Goal: Task Accomplishment & Management: Use online tool/utility

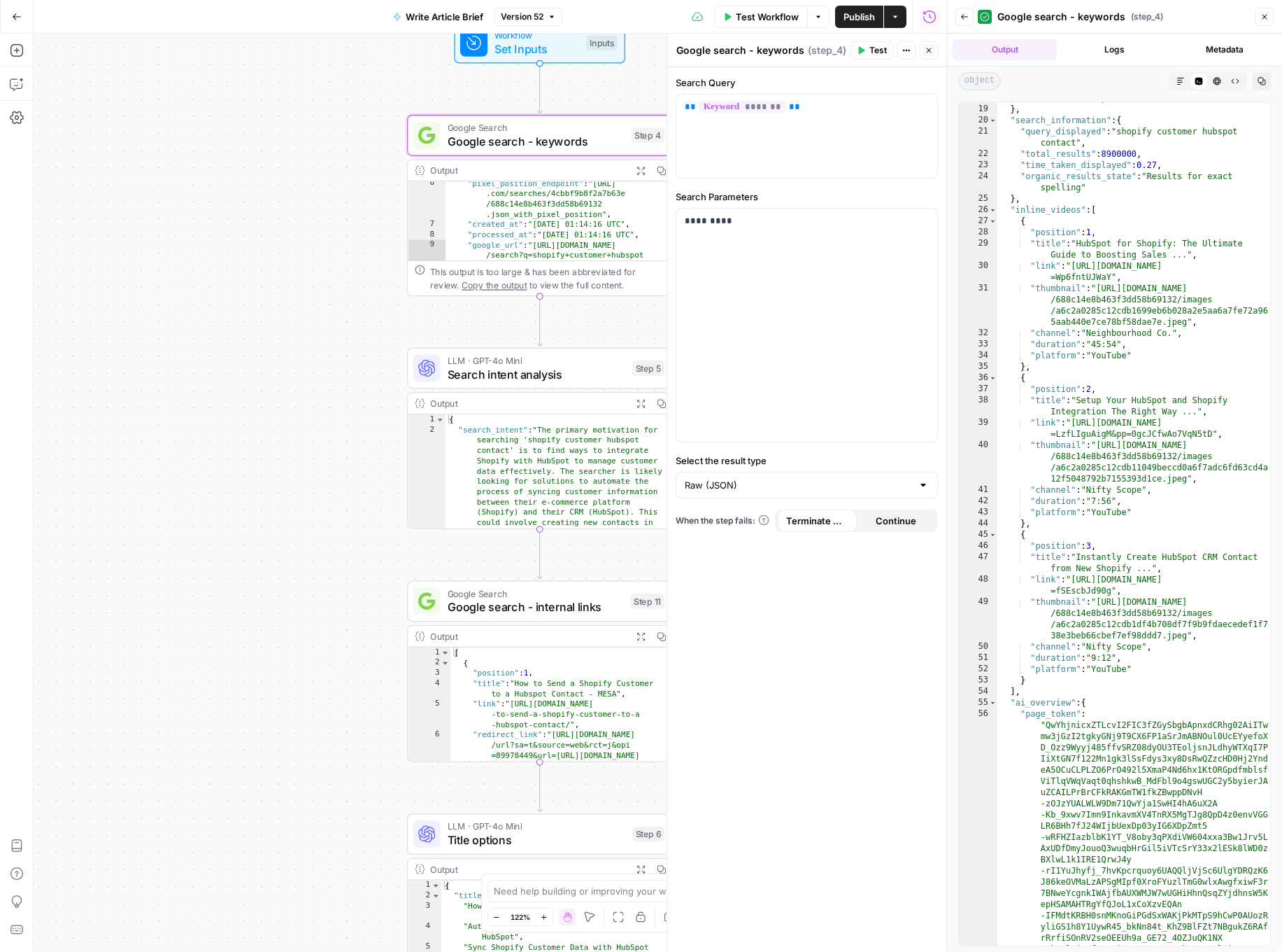
scroll to position [312, 0]
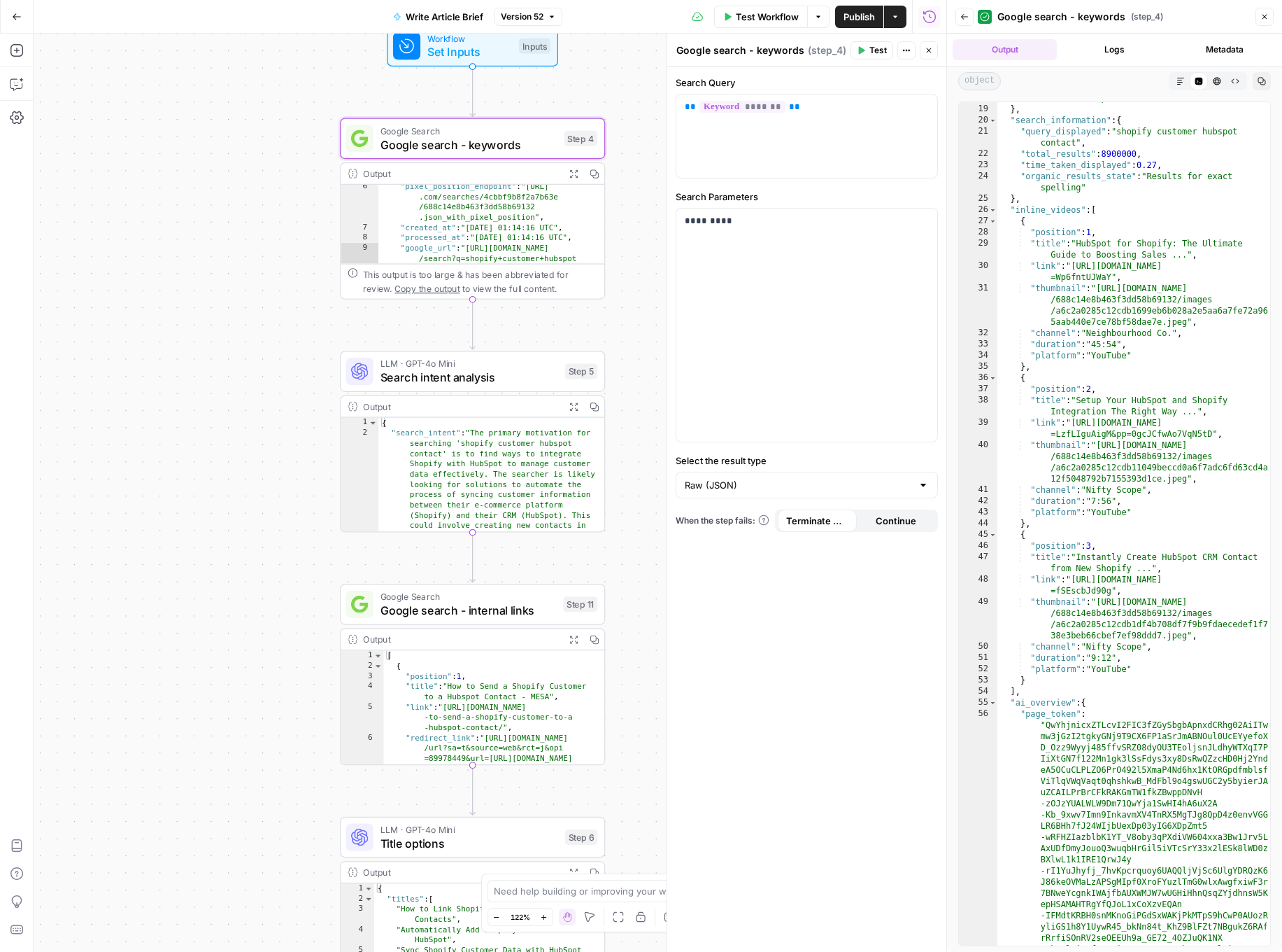
click at [471, 606] on span "Google search - internal links" at bounding box center [468, 609] width 176 height 16
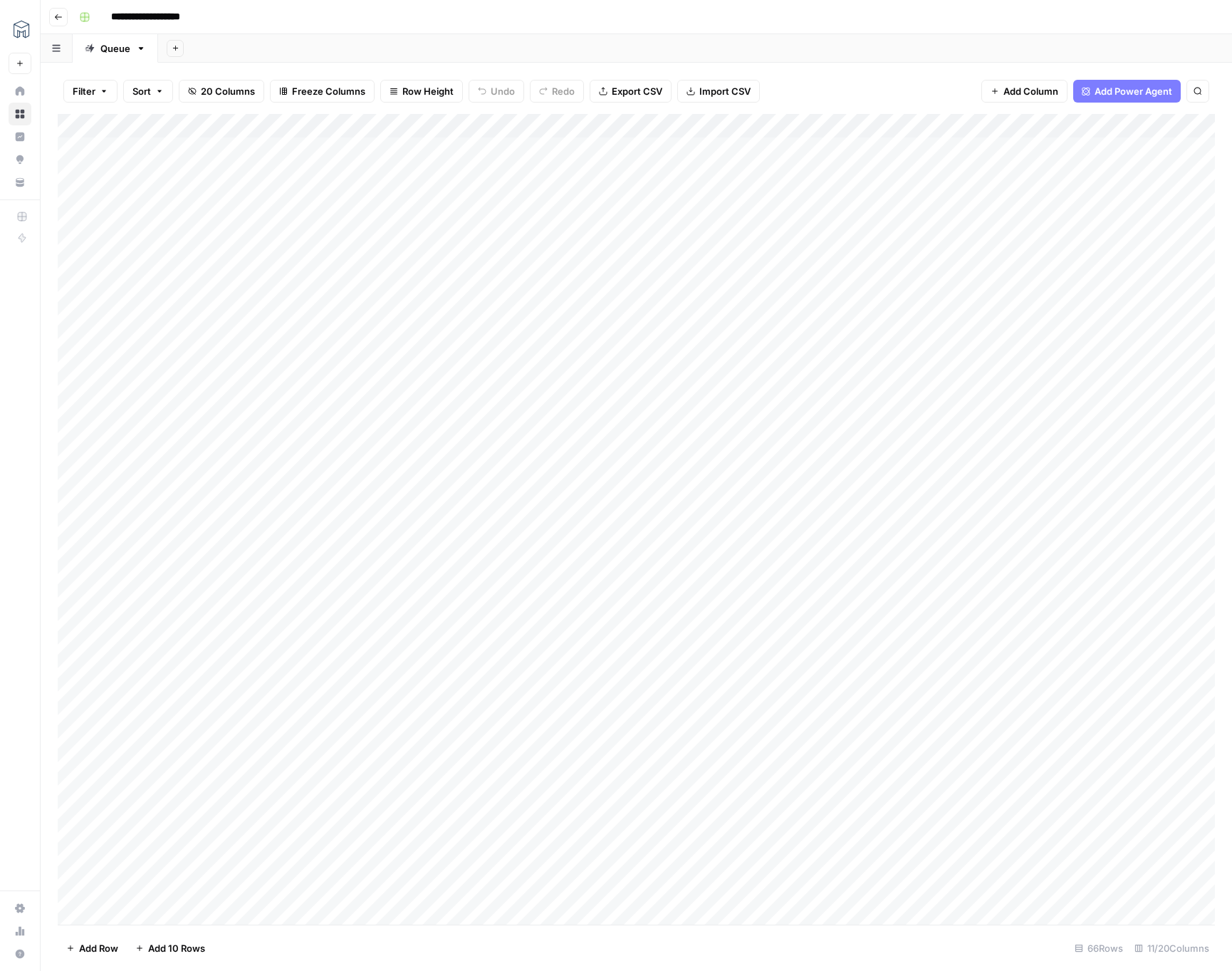
click at [658, 122] on div "Add Column" at bounding box center [636, 518] width 1157 height 810
click at [635, 265] on span "Edit Workflow" at bounding box center [664, 266] width 124 height 15
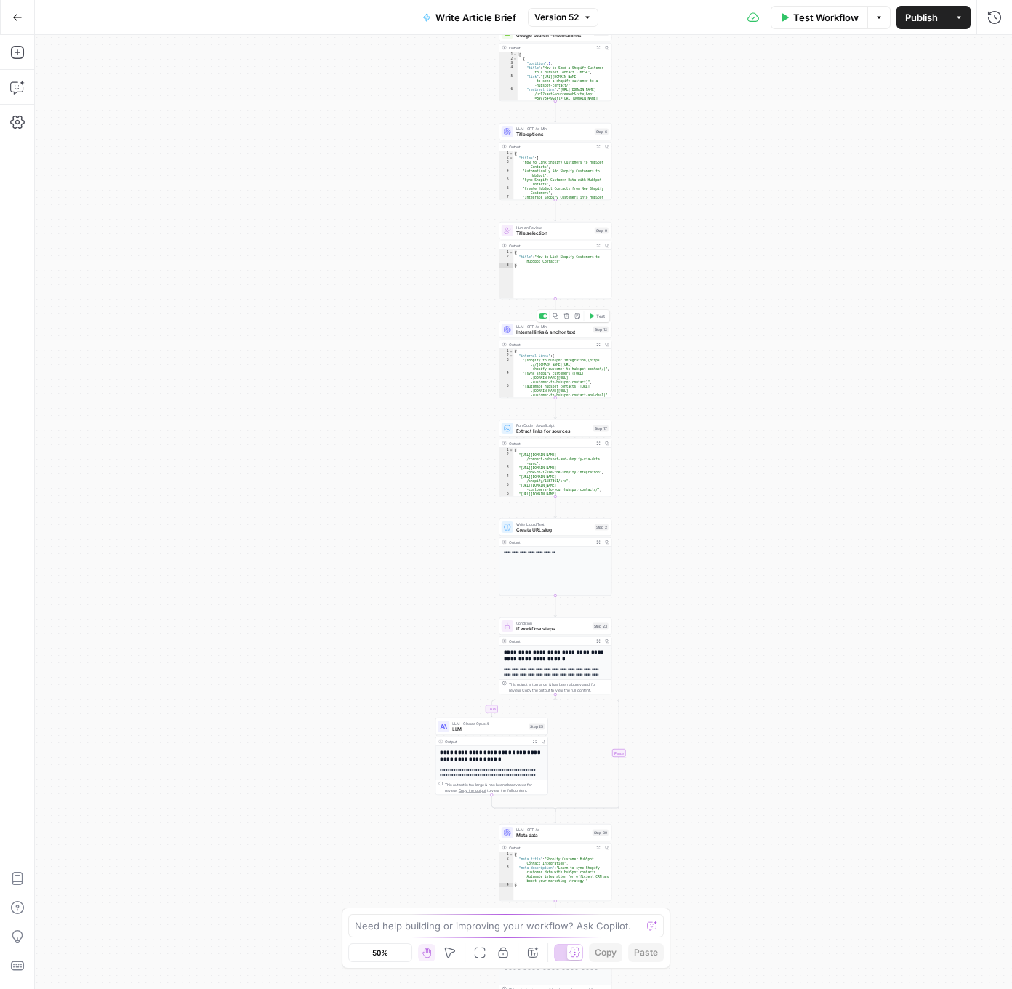
click at [575, 330] on span "Internal links & anchor text" at bounding box center [553, 332] width 74 height 7
